Goal: Transaction & Acquisition: Download file/media

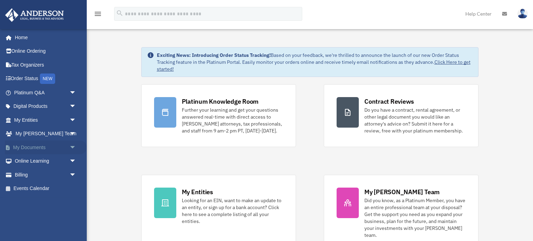
click at [33, 149] on link "My Documents arrow_drop_down" at bounding box center [46, 148] width 82 height 14
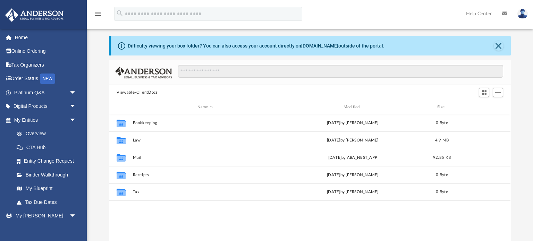
scroll to position [158, 402]
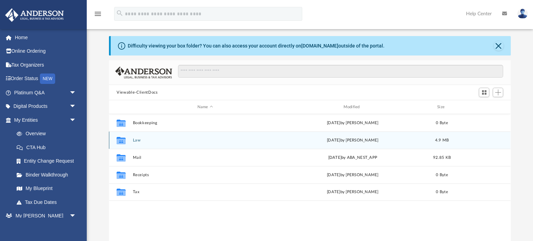
click at [141, 142] on button "Law" at bounding box center [205, 140] width 145 height 5
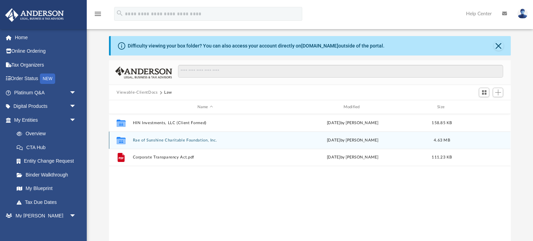
click at [141, 142] on button "Rae of Sunshine Charitable Foundation, Inc." at bounding box center [205, 140] width 145 height 5
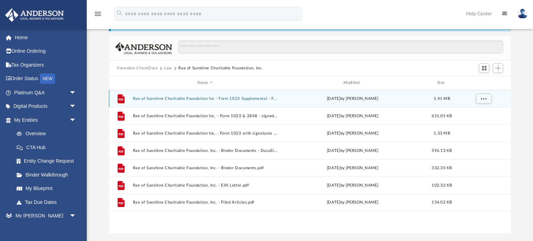
scroll to position [33, 0]
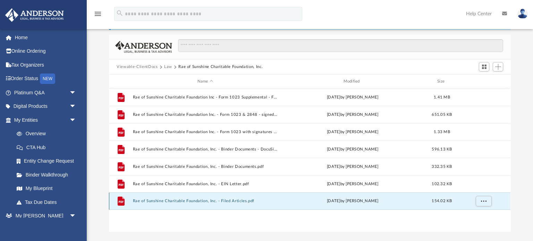
click at [169, 201] on button "Rae of Sunshine Charitable Foundation, Inc. - Filed Articles.pdf" at bounding box center [205, 201] width 145 height 5
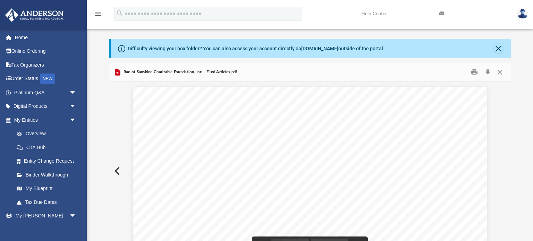
scroll to position [0, 0]
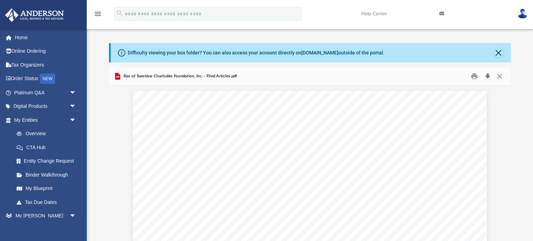
click at [487, 77] on button "Download" at bounding box center [488, 76] width 13 height 11
click at [500, 53] on button "Close" at bounding box center [499, 53] width 10 height 10
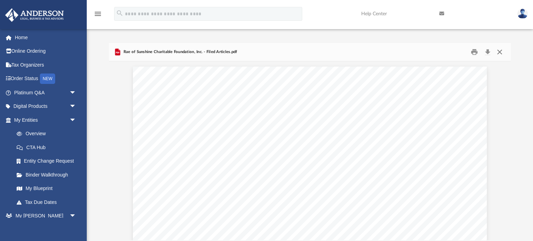
click at [502, 52] on button "Close" at bounding box center [500, 52] width 13 height 11
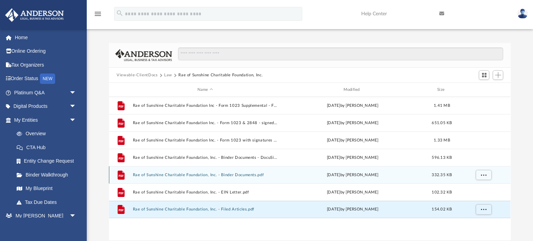
click at [209, 176] on button "Rae of Sunshine Charitable Foundation, Inc. - Binder Documents.pdf" at bounding box center [205, 175] width 145 height 5
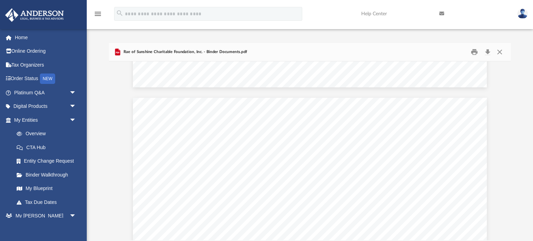
scroll to position [10278, 0]
click at [488, 53] on button "Download" at bounding box center [488, 52] width 13 height 11
